Goal: Find specific page/section: Find specific page/section

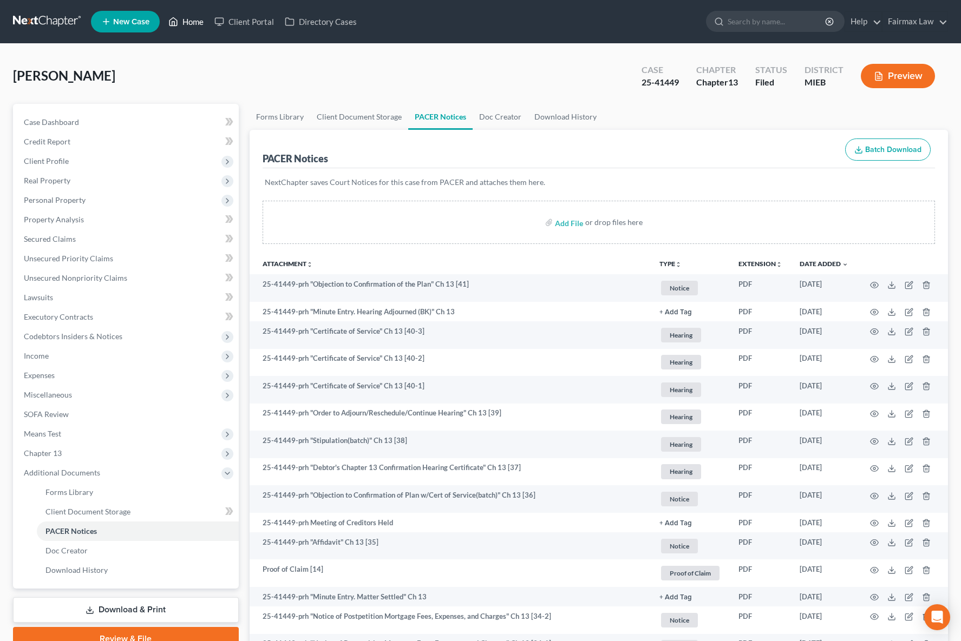
click at [191, 22] on link "Home" at bounding box center [186, 21] width 46 height 19
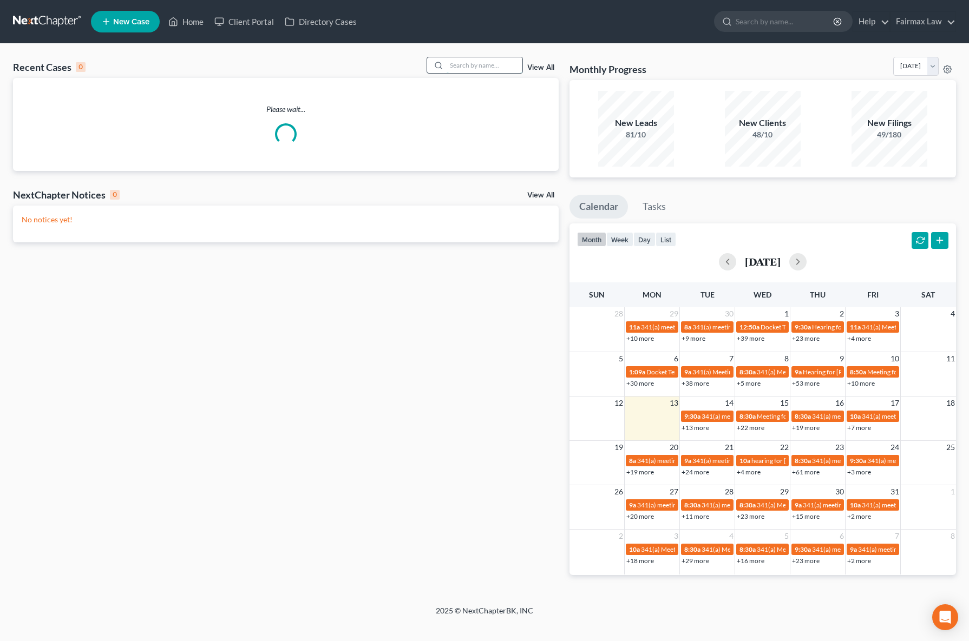
click at [480, 70] on input "search" at bounding box center [485, 65] width 76 height 16
type input "[PERSON_NAME]"
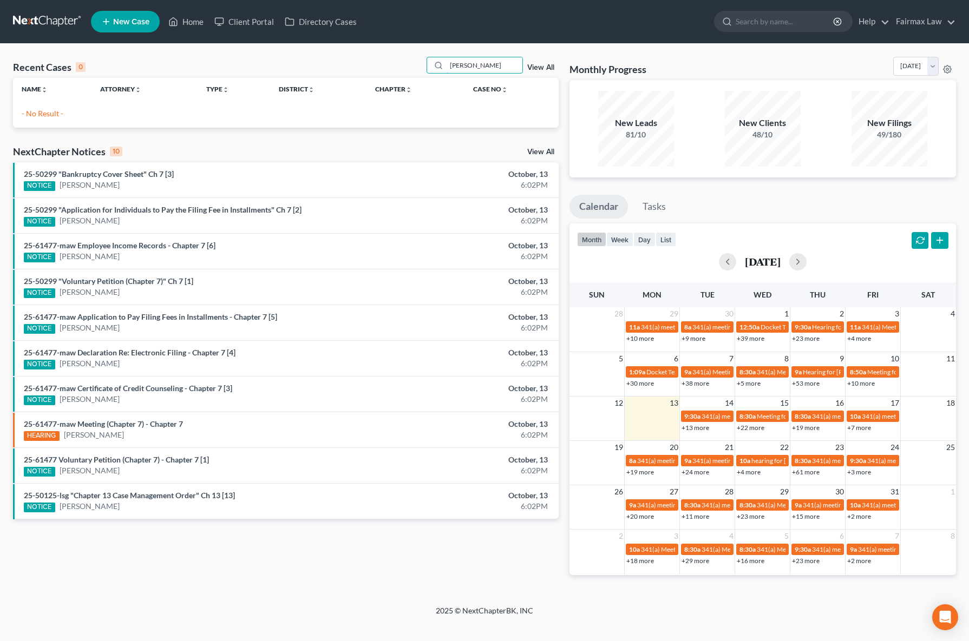
drag, startPoint x: 496, startPoint y: 65, endPoint x: 223, endPoint y: 52, distance: 273.1
click at [271, 54] on div "Recent Cases 0 [PERSON_NAME] View All Name unfold_more expand_more expand_less …" at bounding box center [484, 325] width 969 height 562
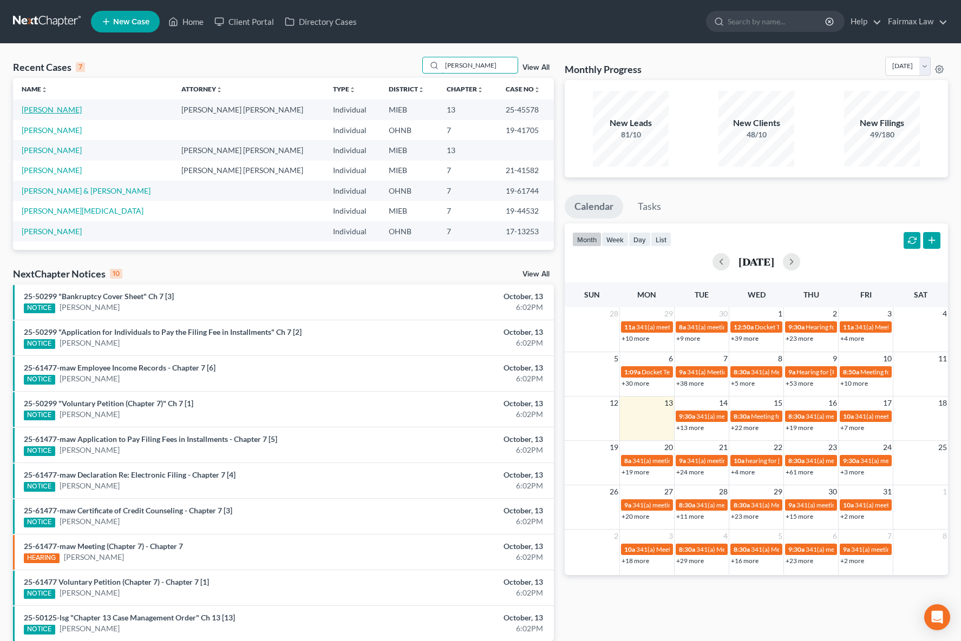
type input "[PERSON_NAME]"
click at [82, 110] on link "[PERSON_NAME]" at bounding box center [52, 109] width 60 height 9
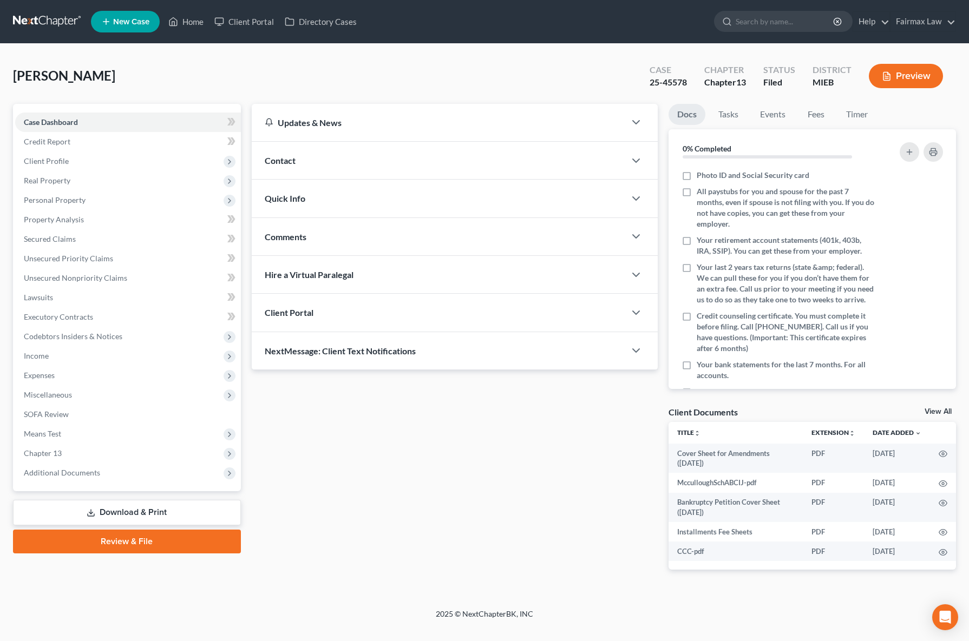
click at [912, 76] on button "Preview" at bounding box center [906, 76] width 74 height 24
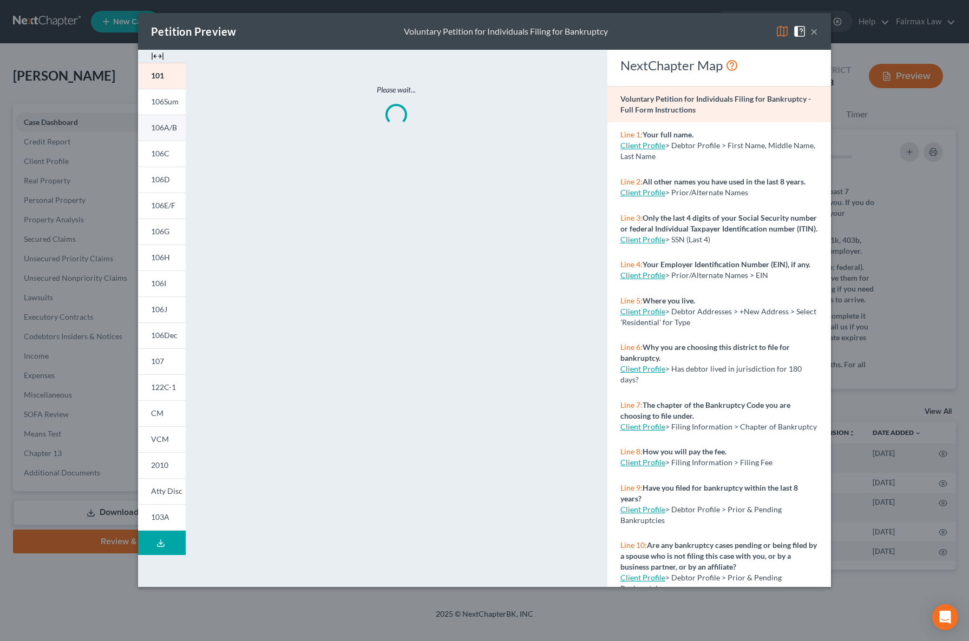
click at [163, 127] on span "106A/B" at bounding box center [164, 127] width 26 height 9
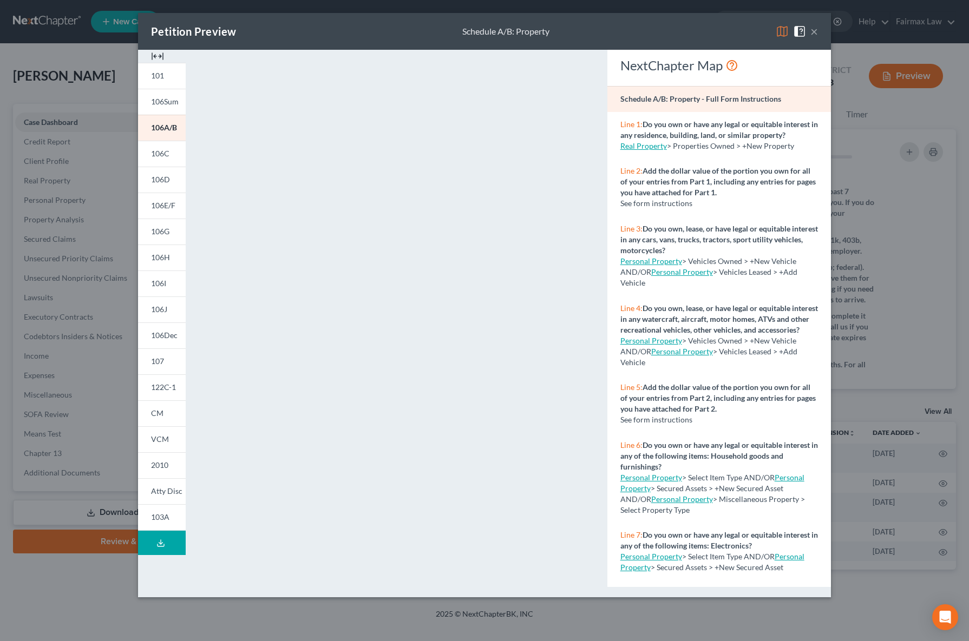
click at [819, 32] on div "Petition Preview Schedule A/B: Property ×" at bounding box center [484, 31] width 693 height 37
click at [815, 32] on button "×" at bounding box center [814, 31] width 8 height 13
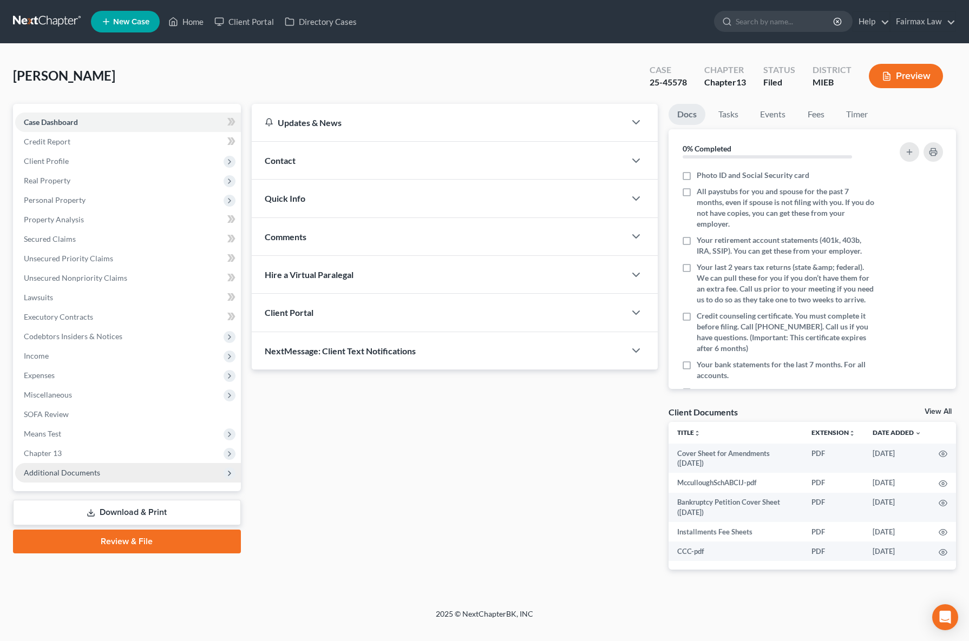
click at [107, 479] on span "Additional Documents" at bounding box center [128, 472] width 226 height 19
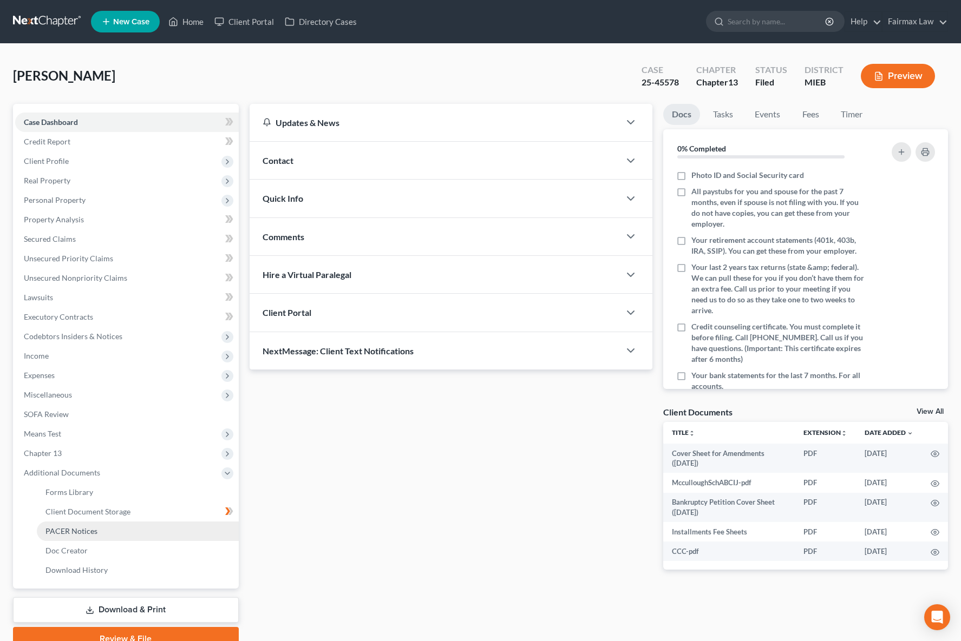
click at [104, 527] on link "PACER Notices" at bounding box center [138, 531] width 202 height 19
